Goal: Information Seeking & Learning: Learn about a topic

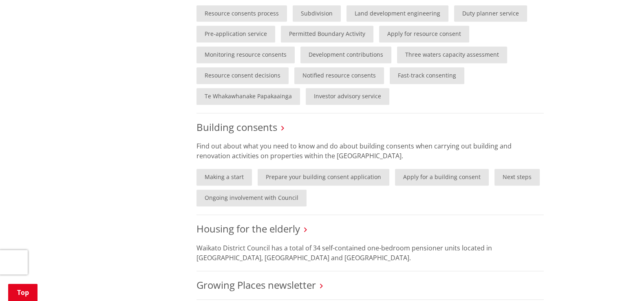
scroll to position [583, 0]
click at [216, 170] on link "Making a start" at bounding box center [223, 176] width 55 height 17
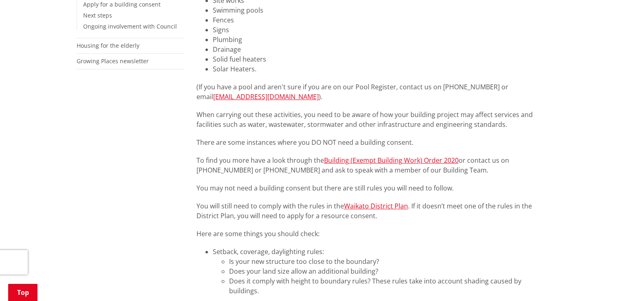
scroll to position [277, 0]
click at [386, 159] on link "Building (Exempt Building Work) Order 2020" at bounding box center [391, 159] width 134 height 9
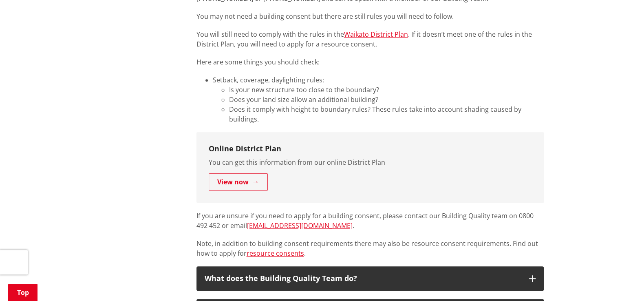
scroll to position [448, 0]
click at [219, 187] on link "View now" at bounding box center [238, 181] width 59 height 17
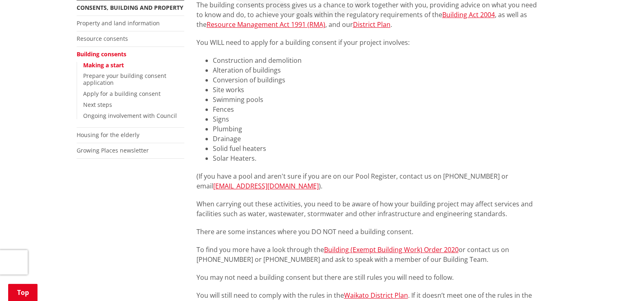
scroll to position [223, 0]
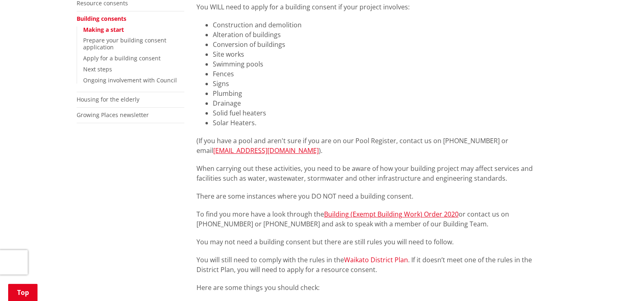
click at [366, 261] on link "Waikato District Plan" at bounding box center [376, 259] width 64 height 9
click at [368, 258] on link "Waikato District Plan" at bounding box center [376, 259] width 64 height 9
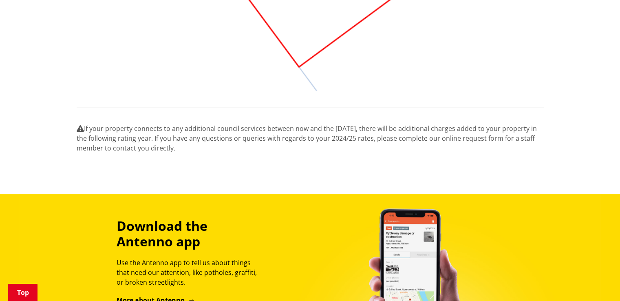
scroll to position [1002, 0]
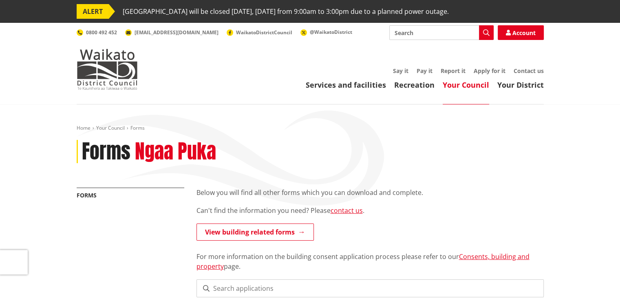
click at [249, 236] on link "View building related forms" at bounding box center [254, 231] width 117 height 17
click at [493, 260] on link "Consents, building and property" at bounding box center [362, 261] width 333 height 19
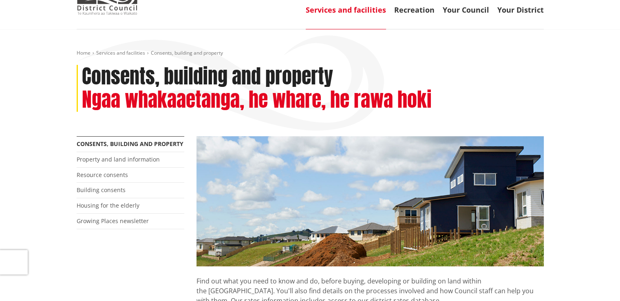
scroll to position [75, 0]
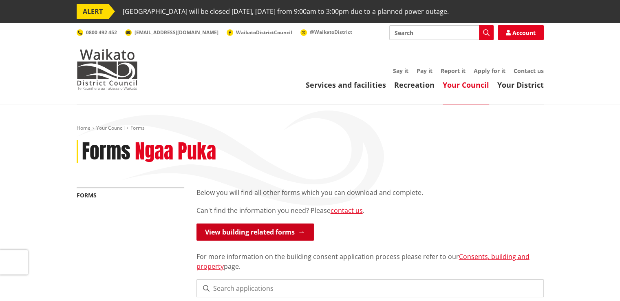
click at [254, 234] on link "View building related forms" at bounding box center [254, 231] width 117 height 17
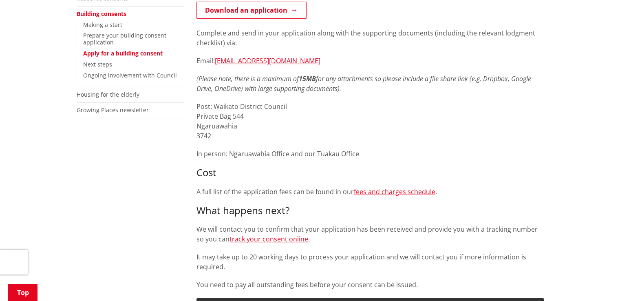
scroll to position [228, 0]
click at [375, 188] on link "fees and charges schedule" at bounding box center [394, 191] width 81 height 9
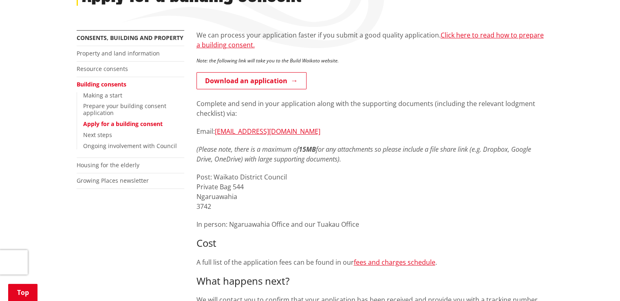
scroll to position [117, 0]
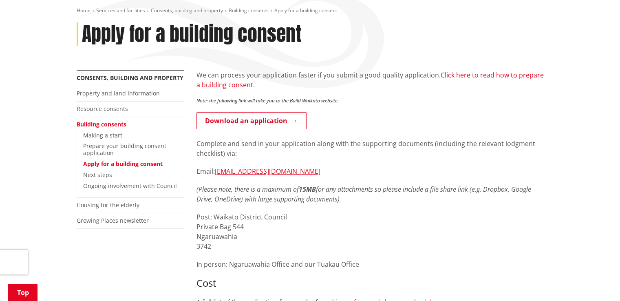
click at [212, 84] on link "Click here to read how to prepare a building consent." at bounding box center [369, 79] width 347 height 19
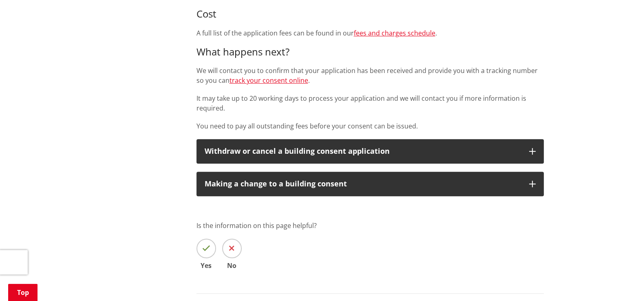
scroll to position [386, 0]
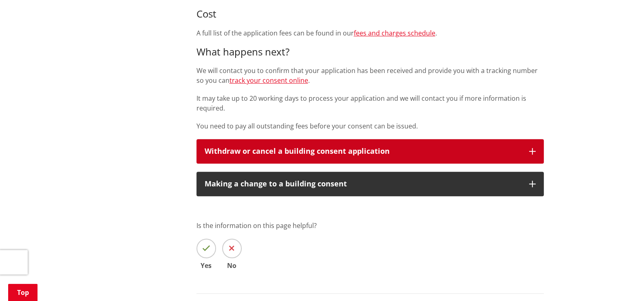
click at [346, 156] on button "Withdraw or cancel a building consent application" at bounding box center [369, 151] width 347 height 24
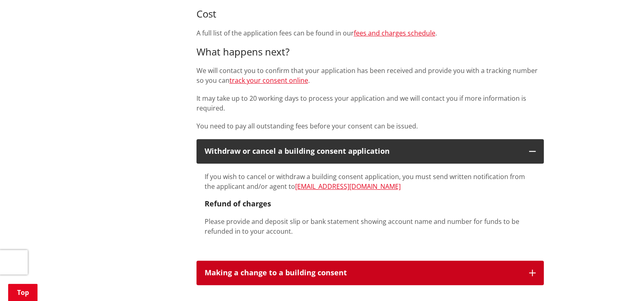
click at [276, 272] on div "Making a change to a building consent" at bounding box center [363, 273] width 316 height 8
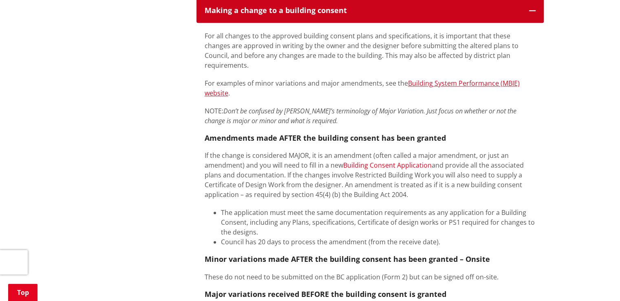
scroll to position [648, 0]
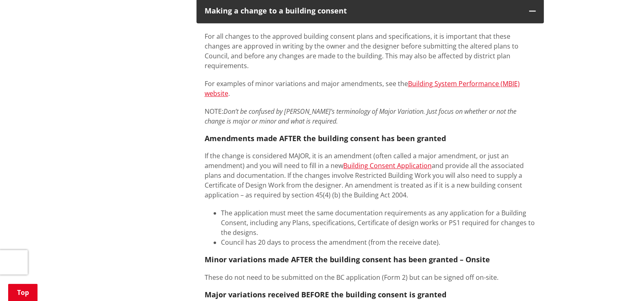
drag, startPoint x: 355, startPoint y: 85, endPoint x: 261, endPoint y: 119, distance: 100.3
click at [261, 119] on div "For all changes to the approved building consent plans and specifications, it i…" at bounding box center [370, 193] width 331 height 325
click at [425, 79] on link "Building System Performance (MBIE) website" at bounding box center [362, 88] width 315 height 19
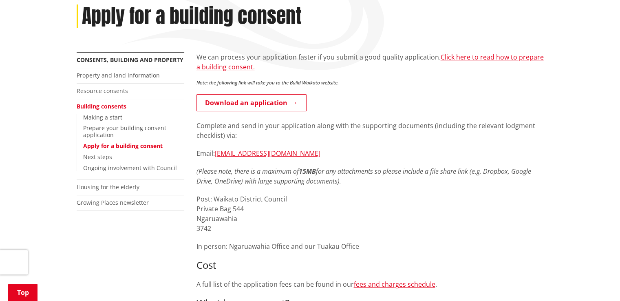
scroll to position [0, 0]
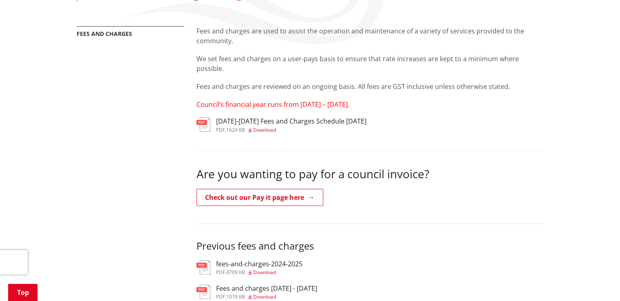
scroll to position [161, 0]
click at [208, 120] on img at bounding box center [203, 124] width 14 height 14
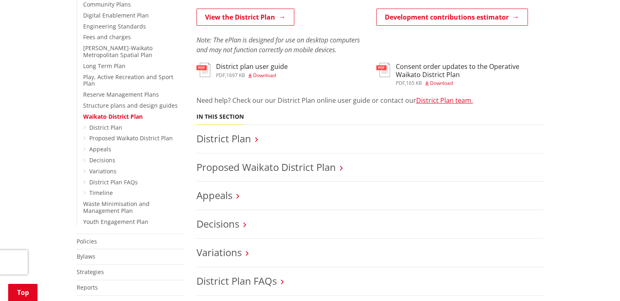
scroll to position [271, 0]
click at [244, 287] on link "District Plan FAQs" at bounding box center [236, 280] width 80 height 13
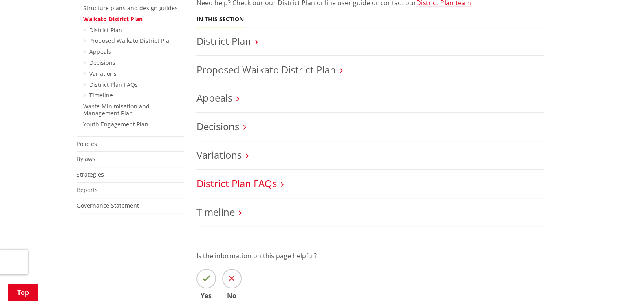
scroll to position [370, 0]
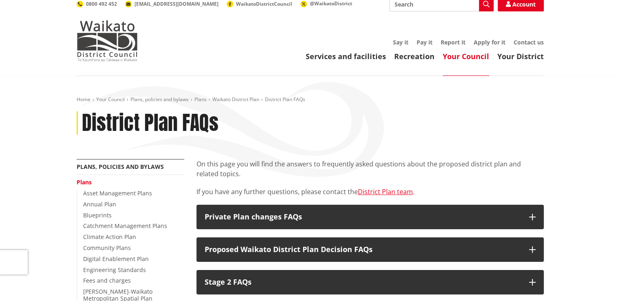
scroll to position [36, 0]
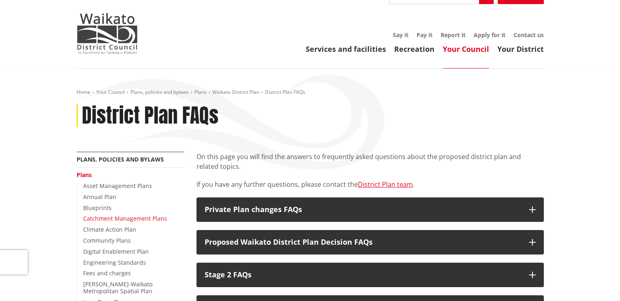
click at [153, 216] on link "Catchment Management Plans" at bounding box center [125, 218] width 84 height 8
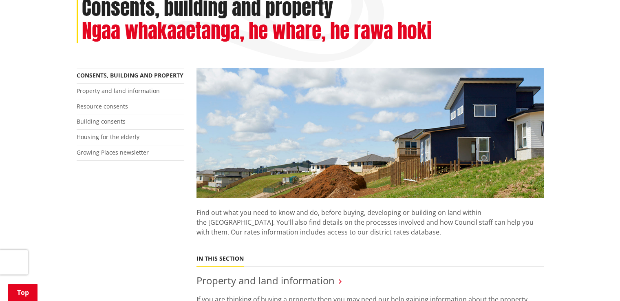
scroll to position [144, 0]
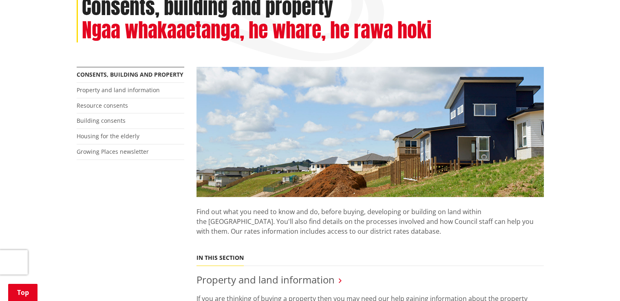
click at [130, 90] on link "Property and land information" at bounding box center [118, 90] width 83 height 8
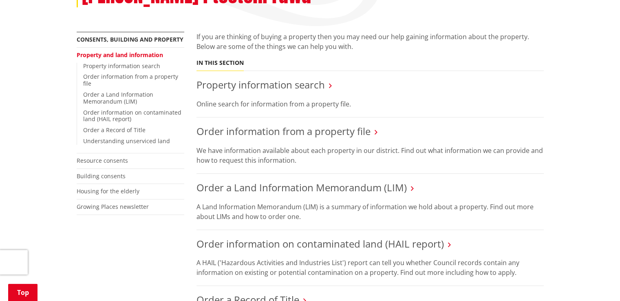
scroll to position [179, 0]
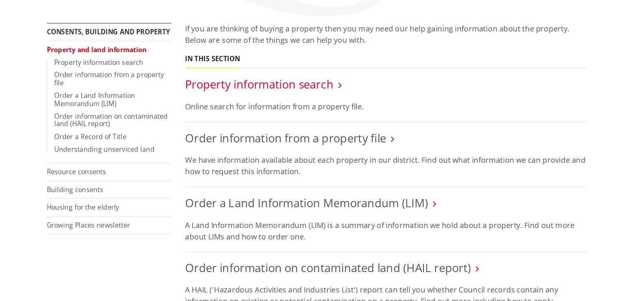
click at [271, 78] on link "Property information search" at bounding box center [260, 84] width 128 height 13
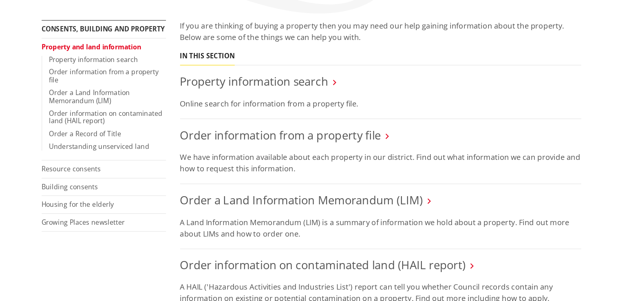
scroll to position [158, 0]
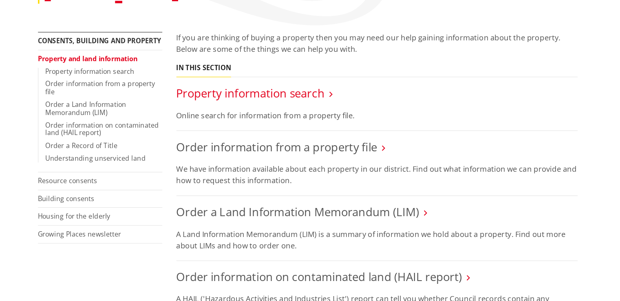
click at [267, 99] on link "Property information search" at bounding box center [260, 105] width 128 height 13
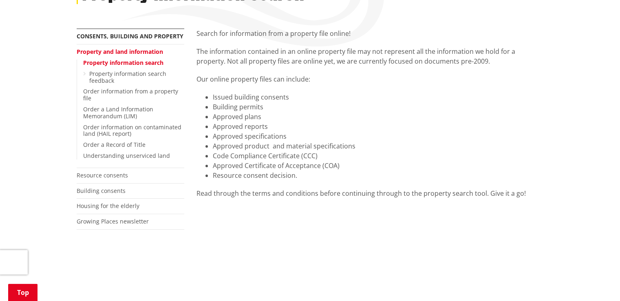
scroll to position [158, 0]
click at [90, 192] on link "Building consents" at bounding box center [101, 191] width 49 height 8
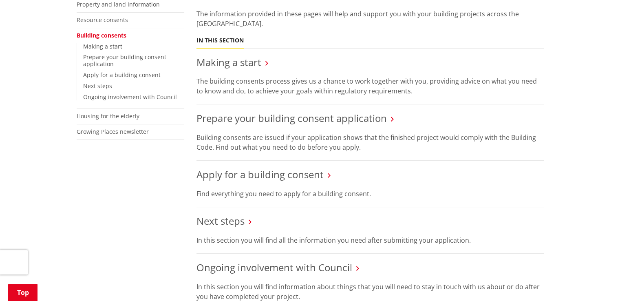
scroll to position [205, 0]
click at [210, 57] on link "Making a start" at bounding box center [228, 62] width 65 height 13
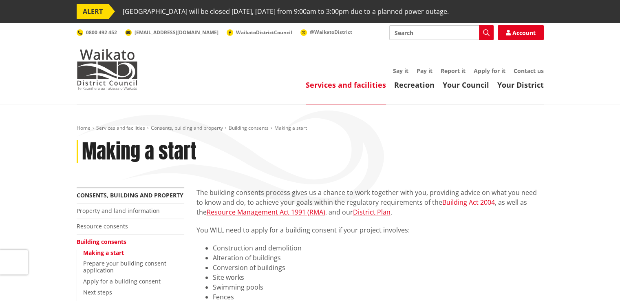
click at [456, 203] on link "Building Act 2004" at bounding box center [468, 202] width 53 height 9
click at [373, 211] on link "District Plan" at bounding box center [371, 211] width 37 height 9
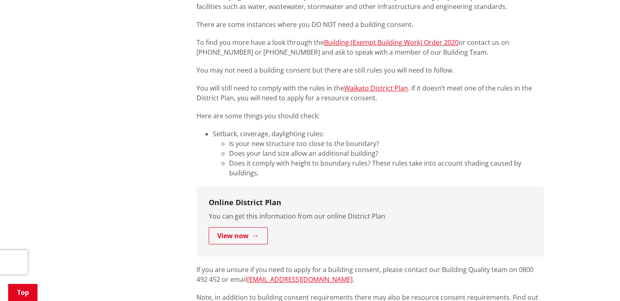
scroll to position [394, 0]
click at [223, 241] on link "View now" at bounding box center [238, 235] width 59 height 17
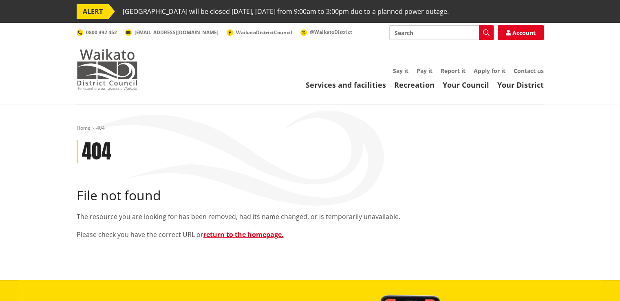
click at [97, 73] on img at bounding box center [107, 69] width 61 height 41
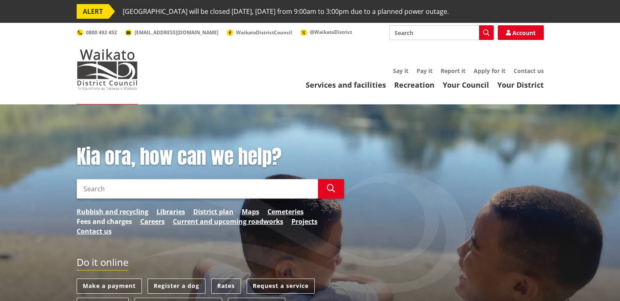
click at [88, 220] on link "Fees and charges" at bounding box center [104, 221] width 55 height 10
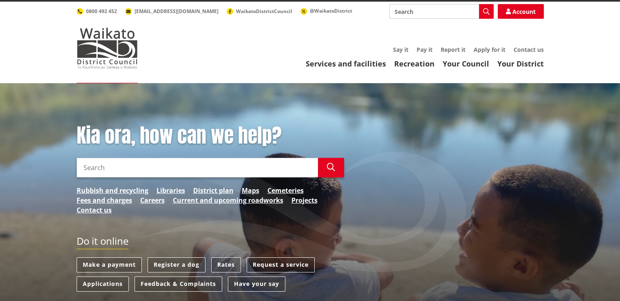
scroll to position [26, 0]
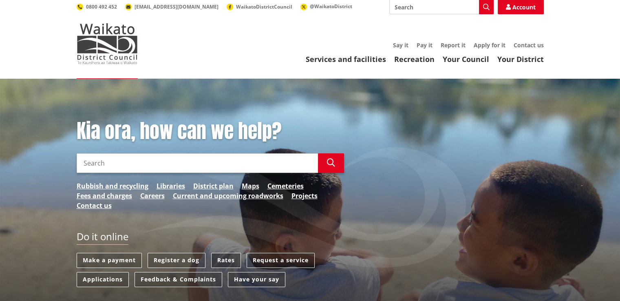
click at [223, 255] on link "Rates" at bounding box center [226, 260] width 30 height 15
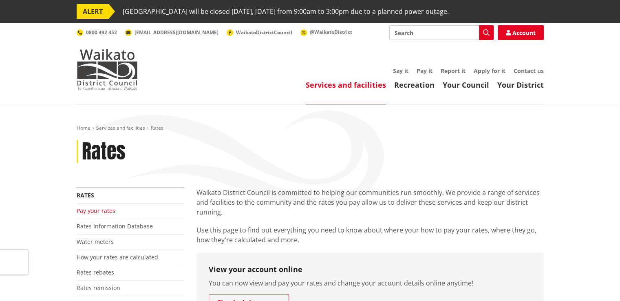
click at [108, 209] on link "Pay your rates" at bounding box center [96, 211] width 39 height 8
